Goal: Check status: Check status

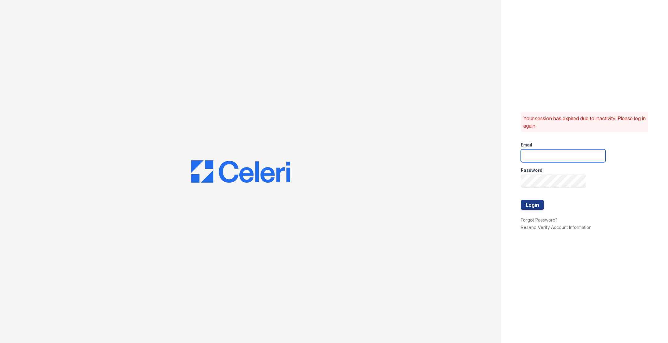
click at [523, 161] on input "email" at bounding box center [563, 155] width 85 height 13
type input "catherine@cobaltatl.com"
click at [534, 208] on button "Login" at bounding box center [532, 205] width 23 height 10
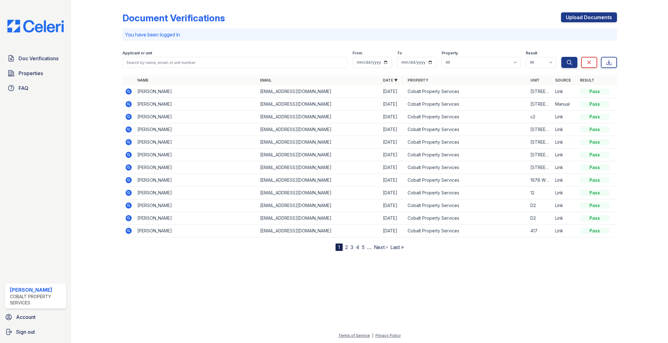
click at [128, 105] on icon at bounding box center [129, 104] width 6 height 6
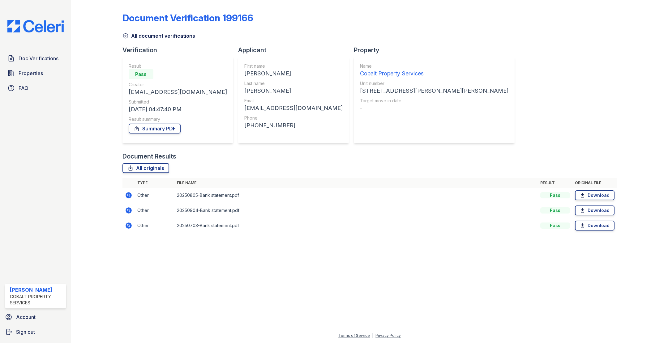
click at [128, 194] on icon at bounding box center [128, 195] width 7 height 7
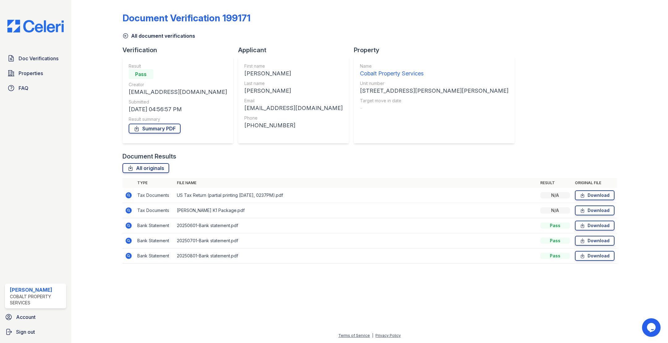
click at [129, 227] on icon at bounding box center [129, 226] width 6 height 6
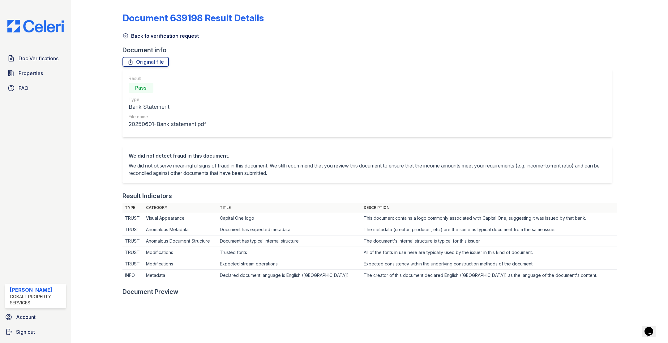
click at [129, 35] on link "Back to verification request" at bounding box center [160, 35] width 76 height 7
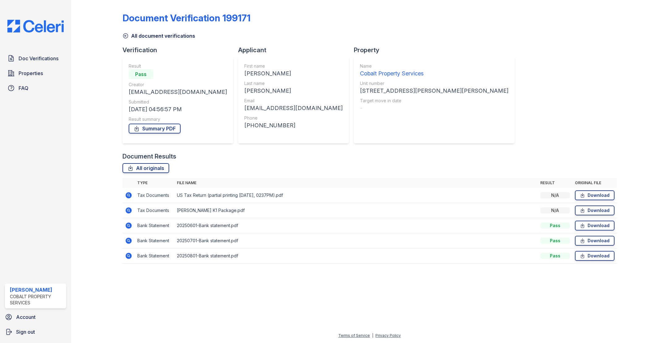
click at [130, 210] on icon at bounding box center [129, 211] width 6 height 6
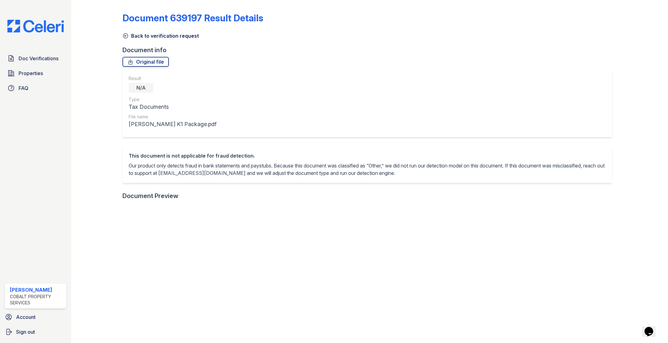
click at [126, 34] on icon at bounding box center [125, 36] width 5 height 5
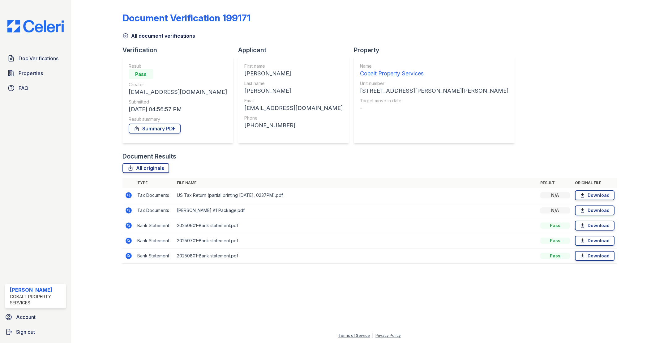
click at [126, 195] on icon at bounding box center [129, 195] width 6 height 6
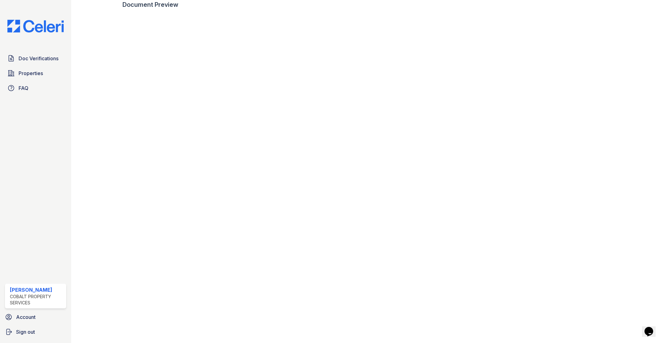
scroll to position [204, 0]
